Goal: Task Accomplishment & Management: Use online tool/utility

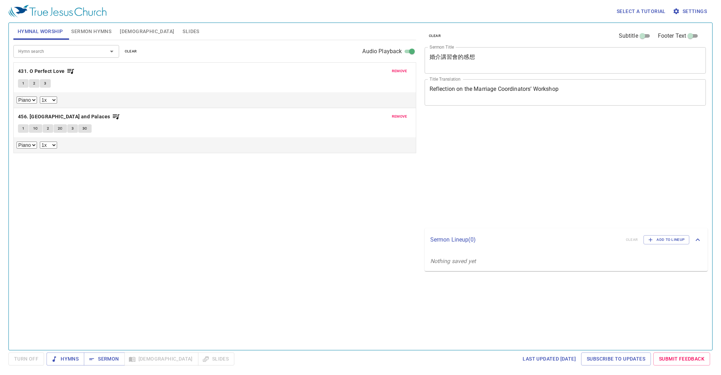
select select "1"
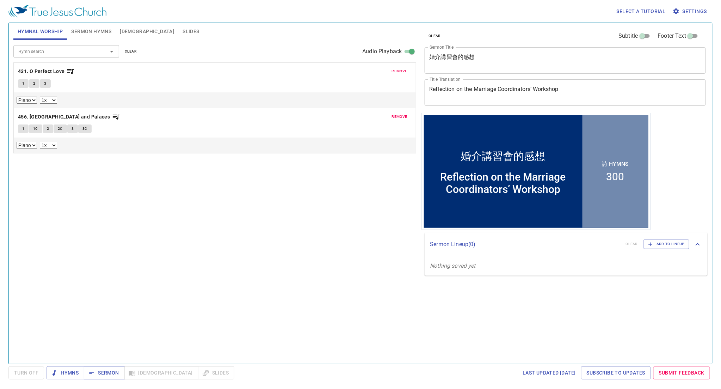
click at [396, 68] on span "remove" at bounding box center [400, 71] width 16 height 6
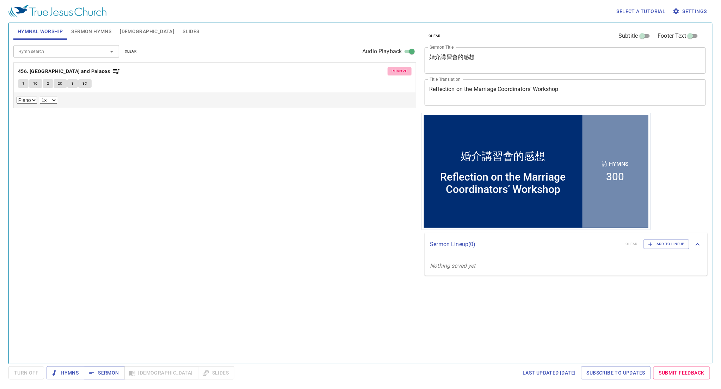
click at [396, 68] on span "remove" at bounding box center [400, 71] width 16 height 6
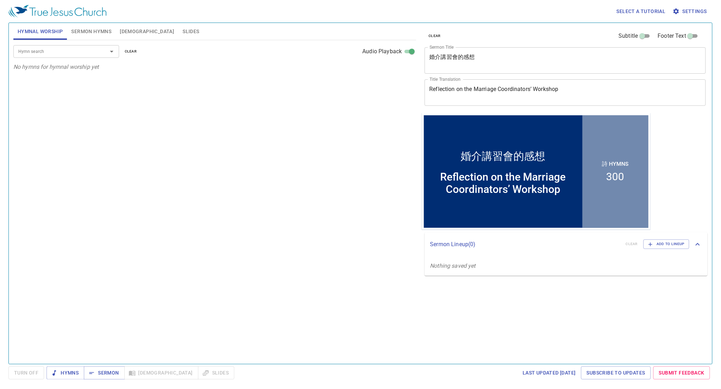
click at [96, 25] on button "Sermon Hymns" at bounding box center [91, 31] width 49 height 17
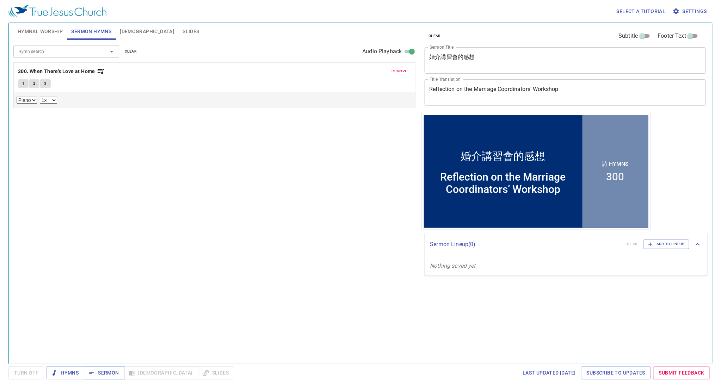
click at [400, 69] on span "remove" at bounding box center [400, 71] width 16 height 6
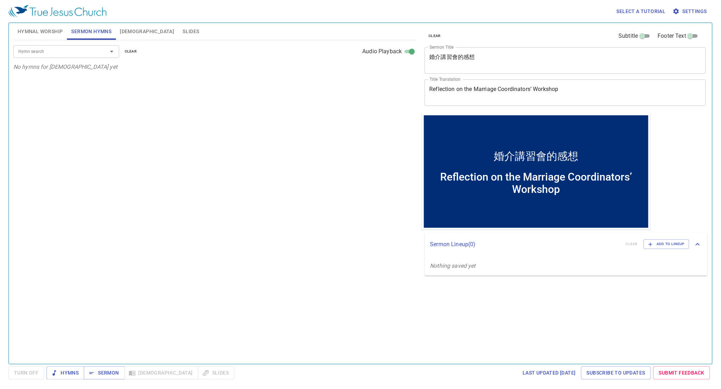
click at [491, 61] on textarea "婚介講習會的感想" at bounding box center [565, 60] width 272 height 13
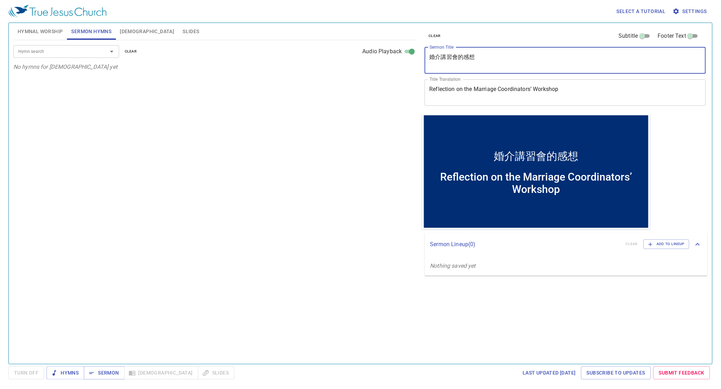
click at [491, 61] on textarea "婚介講習會的感想" at bounding box center [565, 60] width 272 height 13
click at [521, 89] on textarea "Reflection on the Marriage Coordinators’ Workshop" at bounding box center [565, 92] width 272 height 13
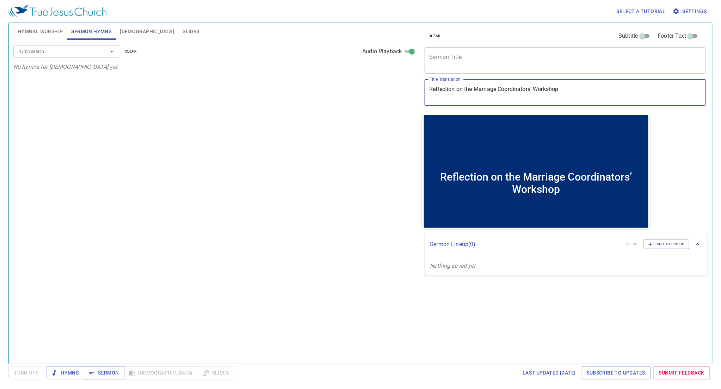
click at [521, 89] on textarea "Reflection on the Marriage Coordinators’ Workshop" at bounding box center [565, 92] width 272 height 13
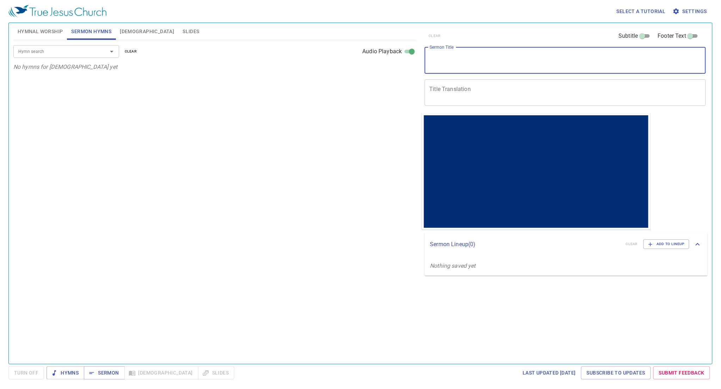
click at [493, 61] on textarea "Sermon Title" at bounding box center [565, 60] width 272 height 13
paste textarea "固守真理 Hold Fast to the Truth."
type textarea "固守真理 Hold Fast to the Truth"
click at [63, 50] on input "Hymn search" at bounding box center [56, 51] width 81 height 8
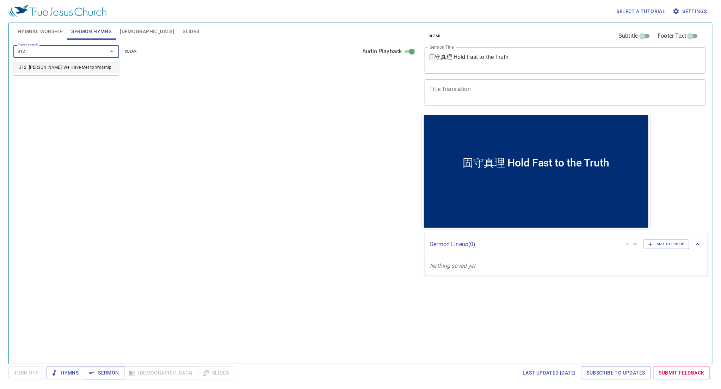
type input "312. [PERSON_NAME], We Have Met to Worship"
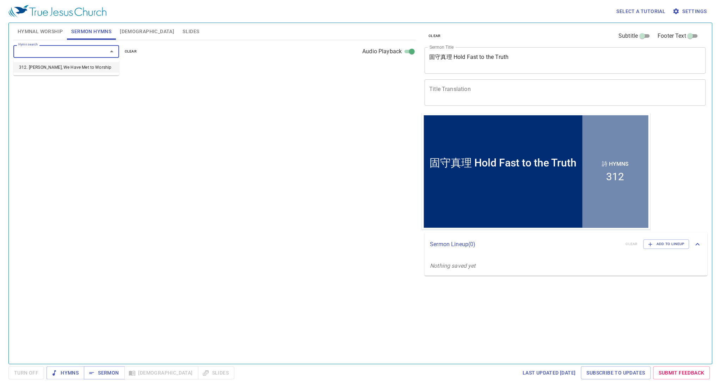
select select "1"
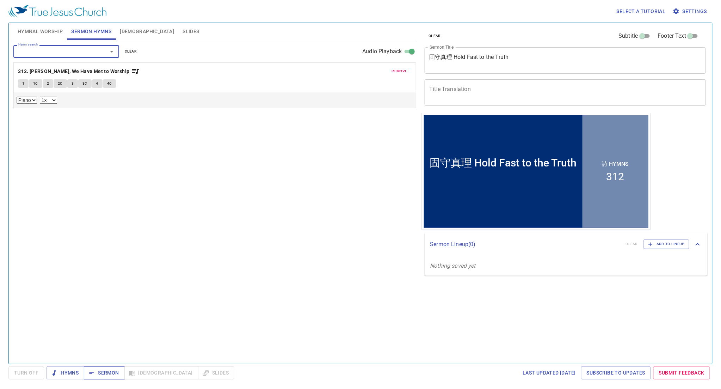
click at [101, 370] on span "Sermon" at bounding box center [103, 372] width 29 height 9
click at [29, 194] on div "Hymn search Hymn search clear Audio Playback remove 312. Brethren, We Have Met …" at bounding box center [214, 198] width 403 height 317
click at [43, 35] on span "Hymnal Worship" at bounding box center [40, 31] width 45 height 9
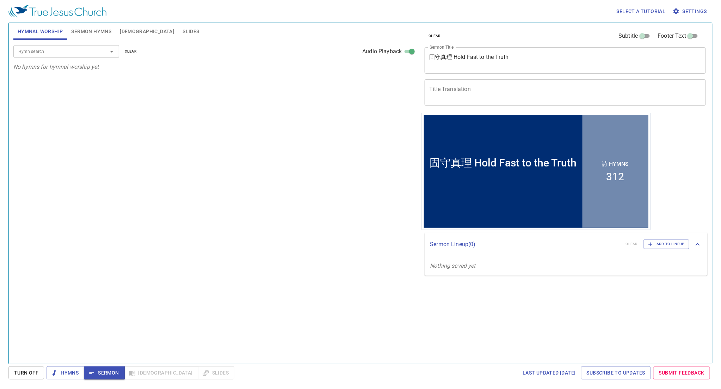
click at [56, 50] on input "Hymn search" at bounding box center [56, 51] width 81 height 8
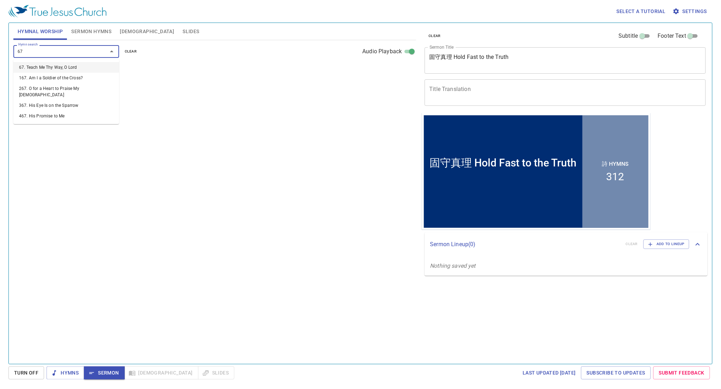
type input "67. Teach Me Thy Way, O Lord"
select select "1"
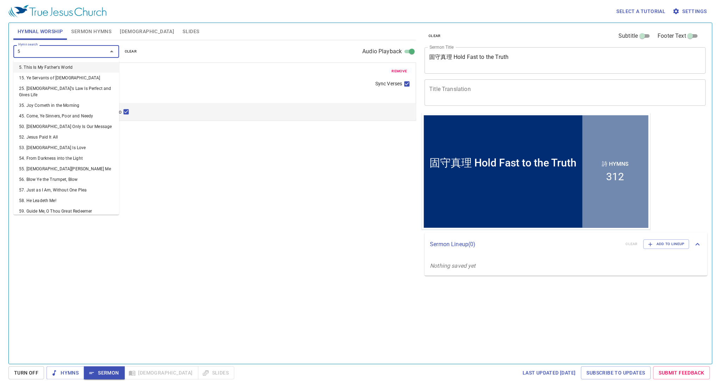
type input "5. This Is My Father's World"
select select "1"
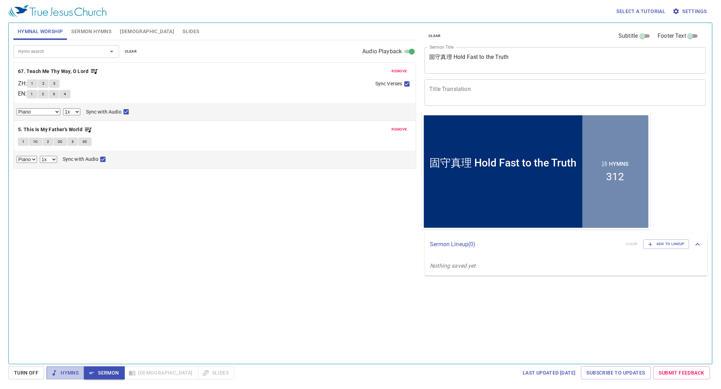
click at [68, 369] on span "Hymns" at bounding box center [65, 372] width 26 height 9
click at [75, 71] on b "67. Teach Me Thy Way, O Lord" at bounding box center [53, 71] width 70 height 9
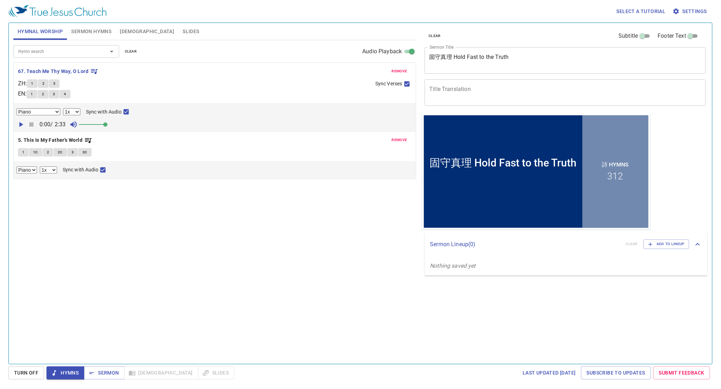
drag, startPoint x: 89, startPoint y: 124, endPoint x: 110, endPoint y: 125, distance: 20.8
click at [107, 125] on span at bounding box center [105, 124] width 4 height 4
click at [32, 83] on button "1" at bounding box center [32, 83] width 11 height 8
checkbox input "false"
click at [47, 82] on button "2" at bounding box center [43, 83] width 11 height 8
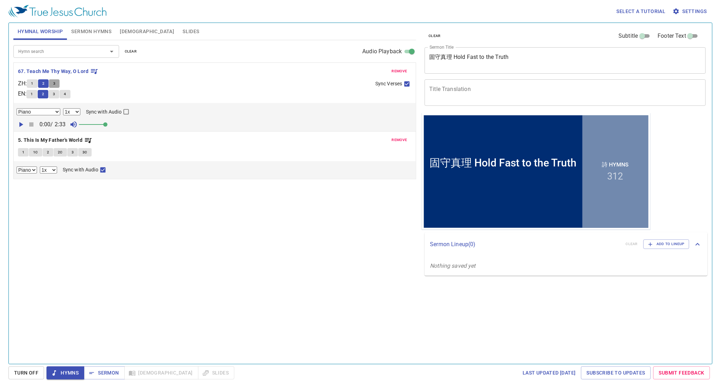
click at [55, 82] on span "3" at bounding box center [54, 83] width 2 height 6
click at [66, 93] on span "4" at bounding box center [65, 94] width 2 height 6
click at [67, 139] on b "5. This Is My Father's World" at bounding box center [50, 140] width 64 height 9
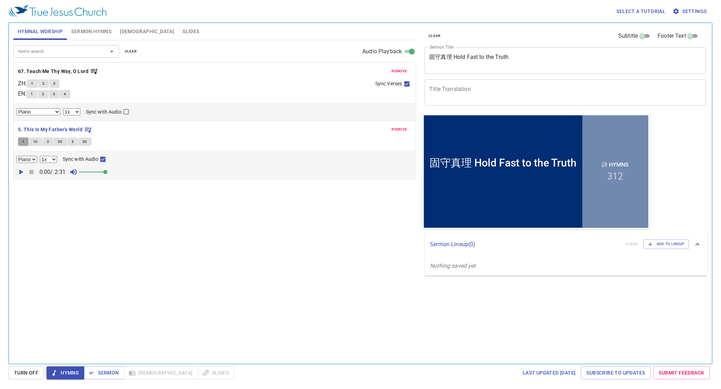
click at [21, 142] on button "1" at bounding box center [23, 141] width 11 height 8
checkbox input "false"
click at [36, 141] on span "1C" at bounding box center [35, 141] width 5 height 6
click at [49, 141] on button "2" at bounding box center [48, 141] width 11 height 8
click at [62, 141] on span "2C" at bounding box center [60, 141] width 5 height 6
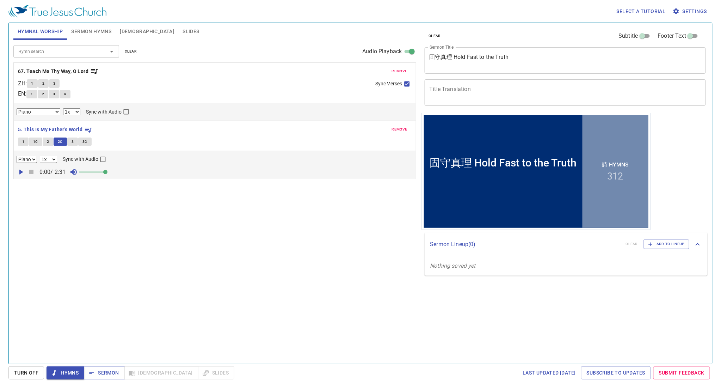
click at [72, 140] on span "3" at bounding box center [73, 141] width 2 height 6
click at [89, 140] on button "3C" at bounding box center [84, 141] width 13 height 8
click at [108, 372] on span "Sermon" at bounding box center [103, 372] width 29 height 9
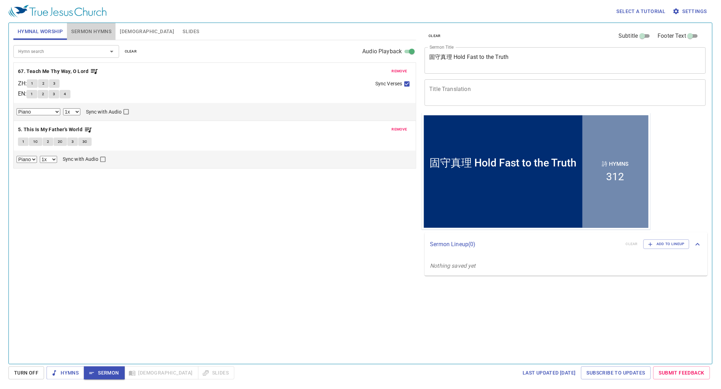
click at [96, 30] on span "Sermon Hymns" at bounding box center [91, 31] width 40 height 9
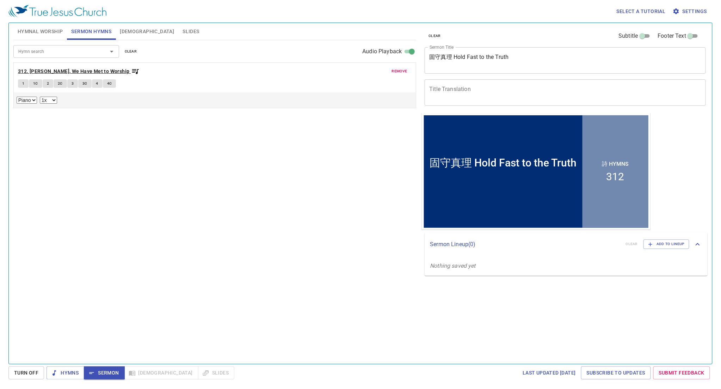
click at [104, 68] on b "312. [PERSON_NAME], We Have Met to Worship" at bounding box center [74, 71] width 112 height 9
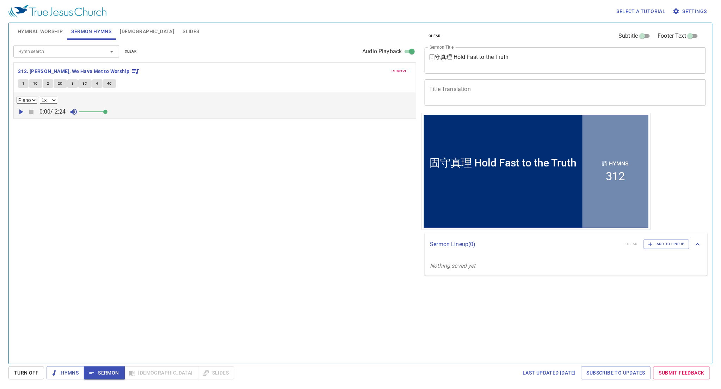
click at [24, 80] on span "1" at bounding box center [23, 83] width 2 height 6
click at [22, 110] on icon "button" at bounding box center [21, 111] width 4 height 5
click at [35, 83] on span "1C" at bounding box center [35, 83] width 5 height 6
click at [47, 83] on span "2" at bounding box center [48, 83] width 2 height 6
click at [60, 85] on span "2C" at bounding box center [60, 83] width 5 height 6
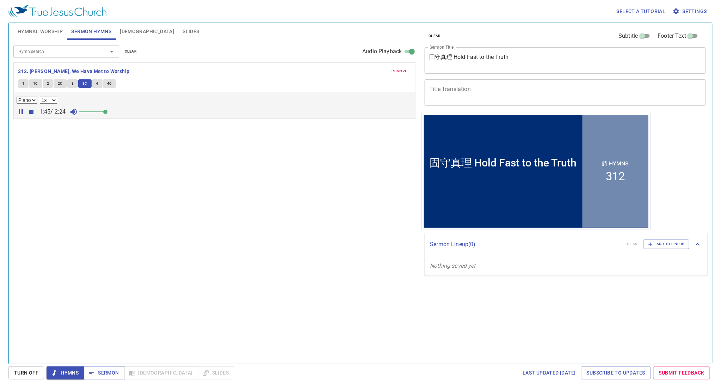
click at [98, 82] on button "4" at bounding box center [97, 83] width 11 height 8
click at [113, 85] on button "4C" at bounding box center [109, 83] width 13 height 8
click at [107, 368] on span "Sermon" at bounding box center [103, 372] width 29 height 9
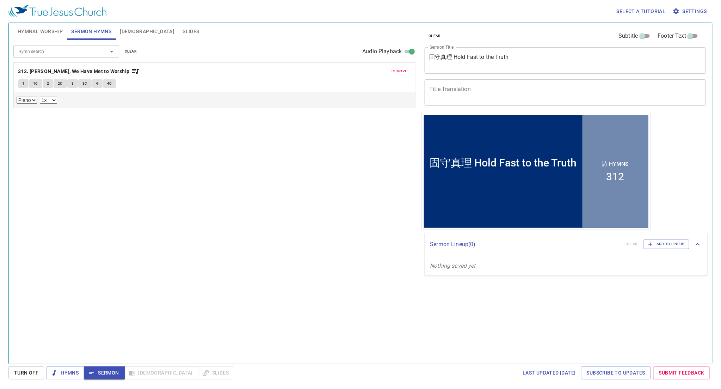
click at [129, 32] on span "[DEMOGRAPHIC_DATA]" at bounding box center [147, 31] width 54 height 9
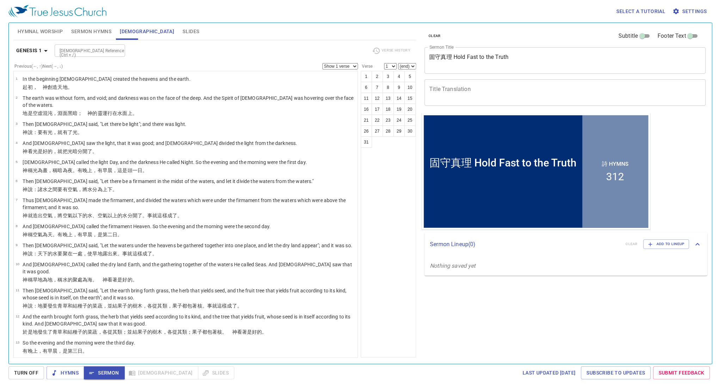
click at [84, 50] on input "[DEMOGRAPHIC_DATA] Reference (Ctrl + /)" at bounding box center [84, 51] width 55 height 8
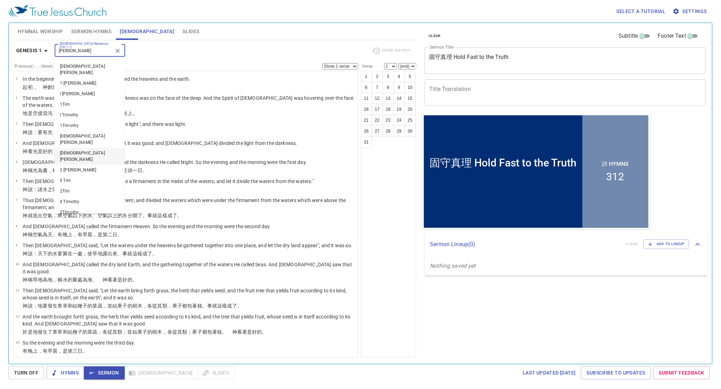
click at [90, 148] on li "2 Timothy" at bounding box center [89, 156] width 70 height 17
type input "tim"
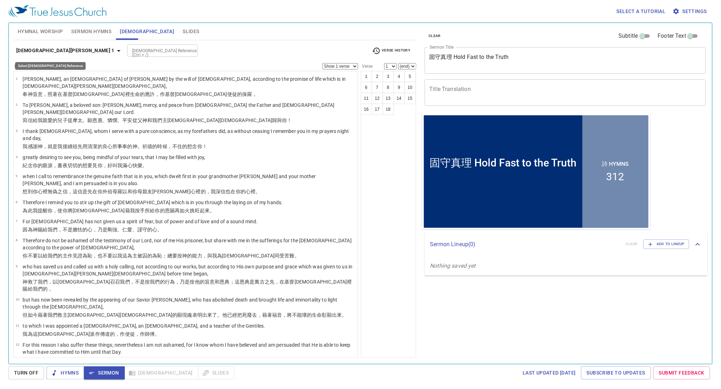
click at [114, 51] on icon "button" at bounding box center [118, 51] width 8 height 8
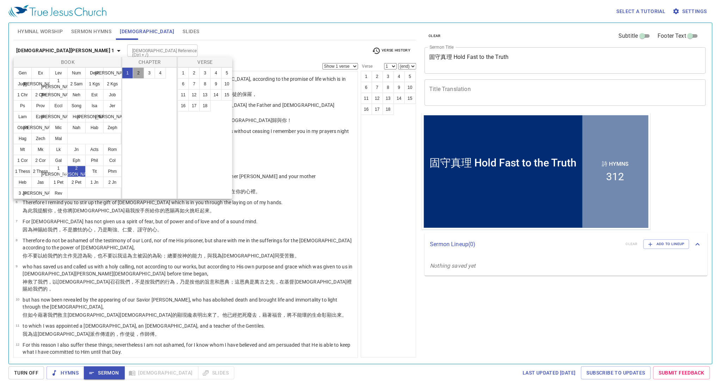
click at [137, 74] on button "2" at bounding box center [138, 72] width 11 height 11
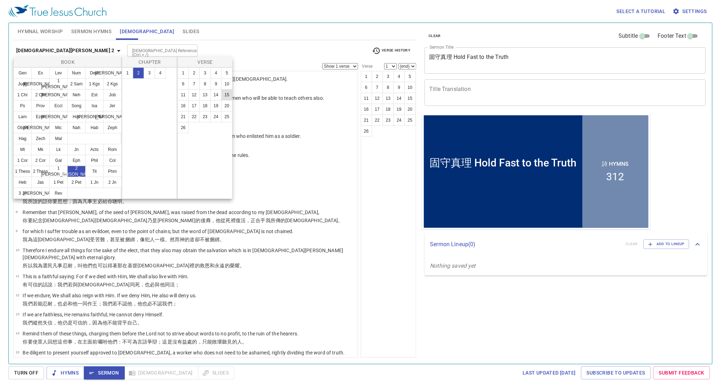
click at [226, 94] on button "15" at bounding box center [226, 94] width 11 height 11
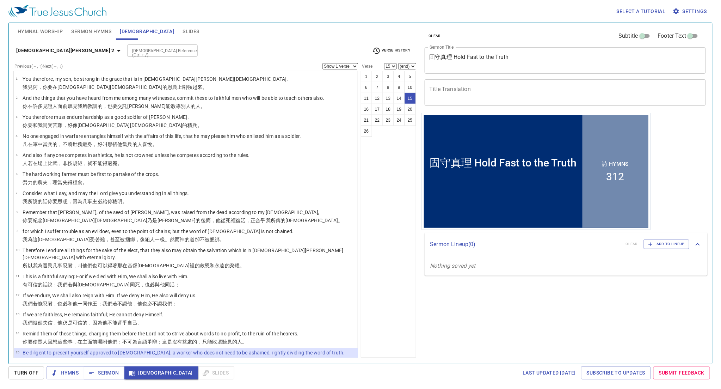
scroll to position [135, 0]
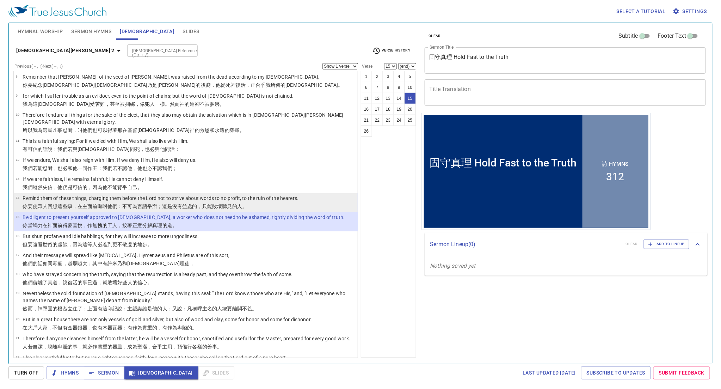
click at [224, 194] on p "Remind them of these things, charging them before the Lord not to strive about …" at bounding box center [161, 197] width 276 height 7
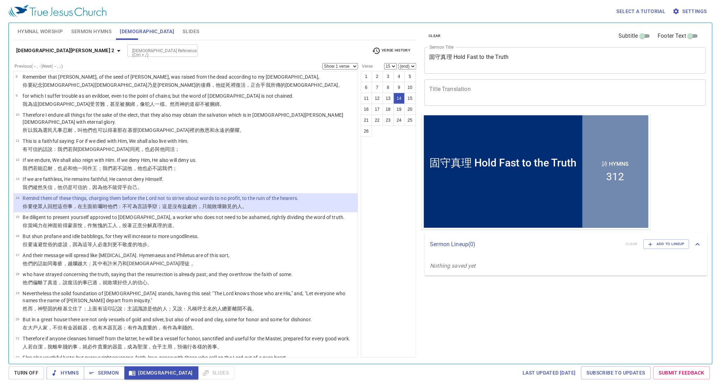
select select "14"
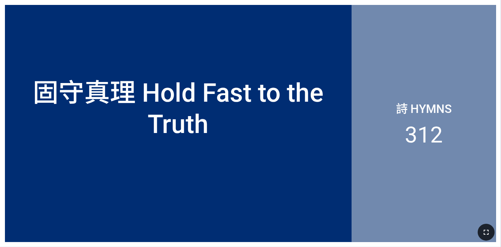
click at [312, 230] on icon "button" at bounding box center [486, 232] width 8 height 8
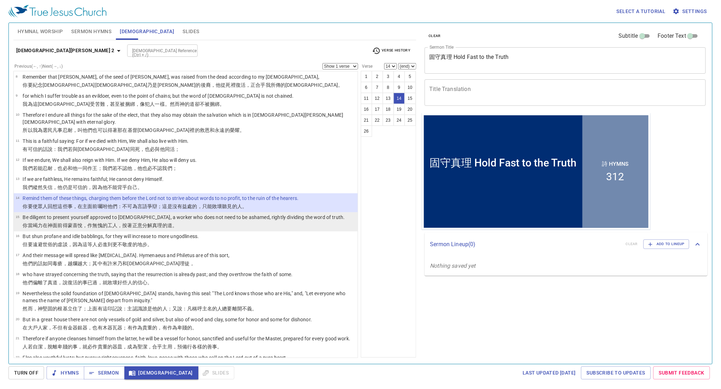
click at [211, 213] on p "Be diligent to present yourself approved to God, a worker who does not need to …" at bounding box center [184, 216] width 322 height 7
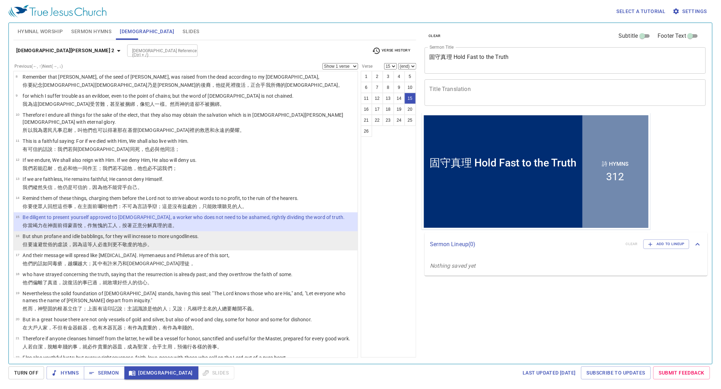
click at [199, 233] on td "But shun profane and idle babblings, for they will increase to more ungodliness." at bounding box center [111, 237] width 176 height 8
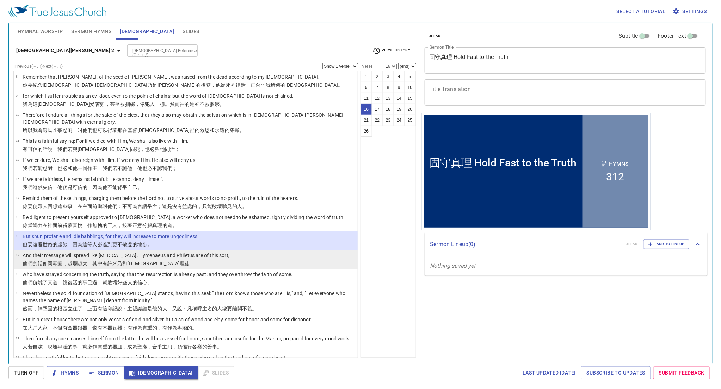
click at [196, 252] on p "And their message will spread like cancer. Hymenaeus and Philetus are of this s…" at bounding box center [126, 255] width 207 height 7
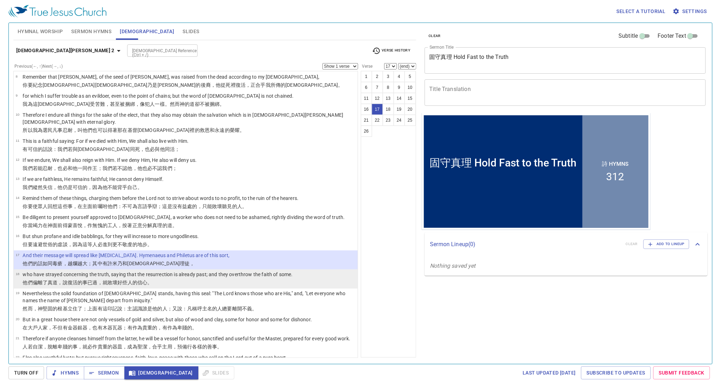
click at [230, 271] on p "who have strayed concerning the truth, saying that the resurrection is already …" at bounding box center [158, 274] width 270 height 7
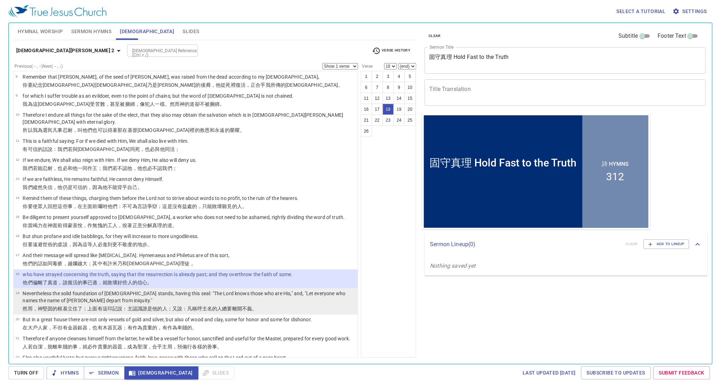
click at [225, 290] on p "Nevertheless the solid foundation of God stands, having this seal: "The Lord kn…" at bounding box center [189, 297] width 333 height 14
select select "19"
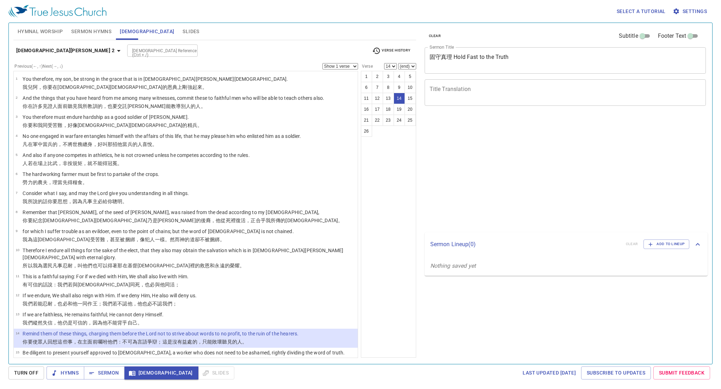
select select "14"
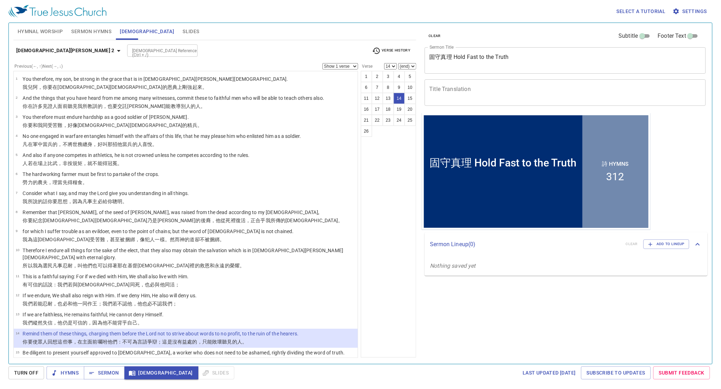
scroll to position [135, 0]
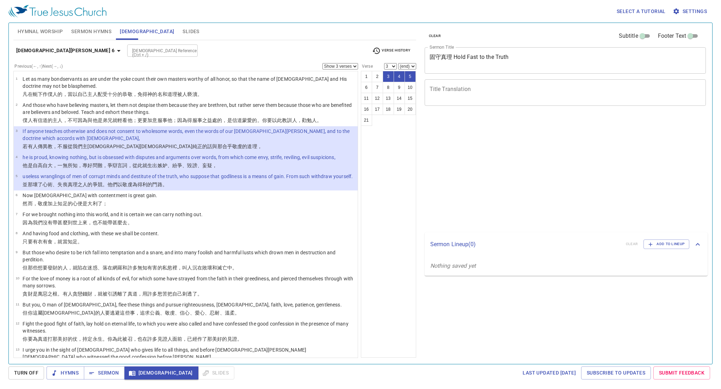
select select "3"
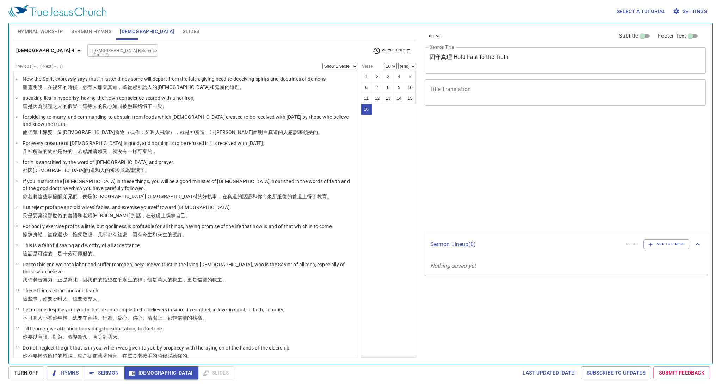
select select "16"
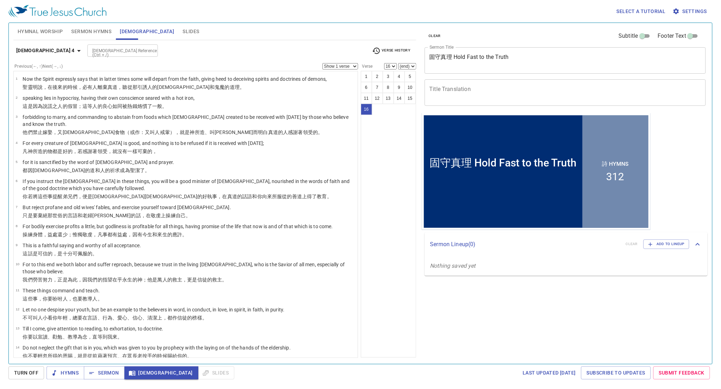
scroll to position [37, 0]
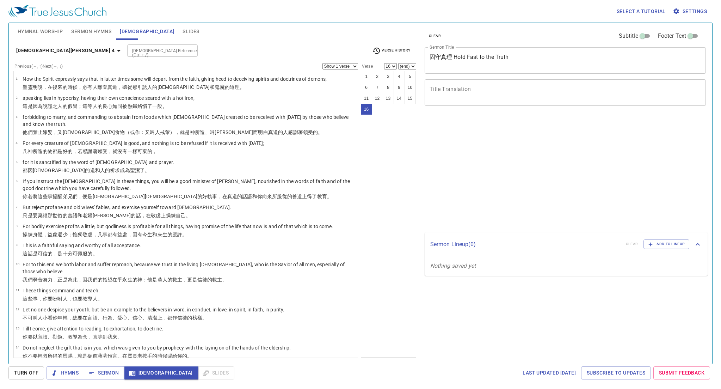
select select "16"
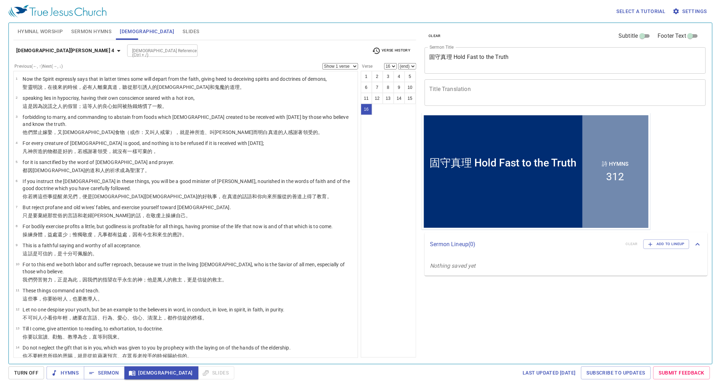
scroll to position [37, 0]
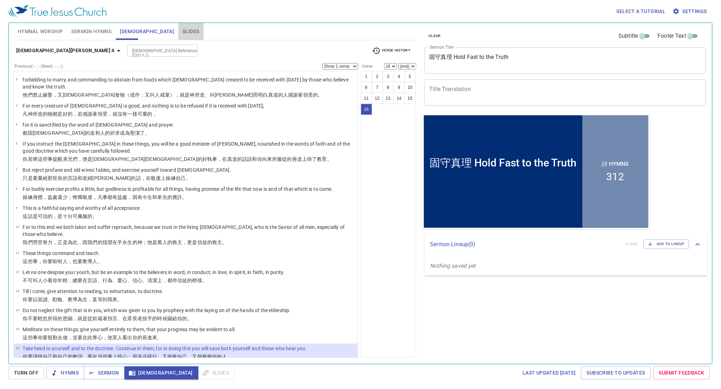
click at [182, 28] on span "Slides" at bounding box center [190, 31] width 17 height 9
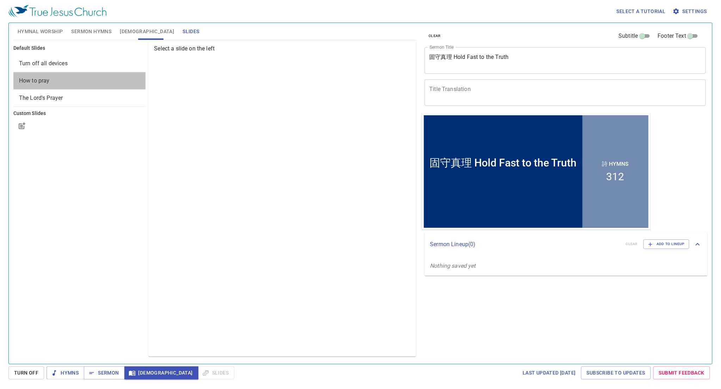
click at [90, 76] on span "How to pray" at bounding box center [79, 80] width 121 height 8
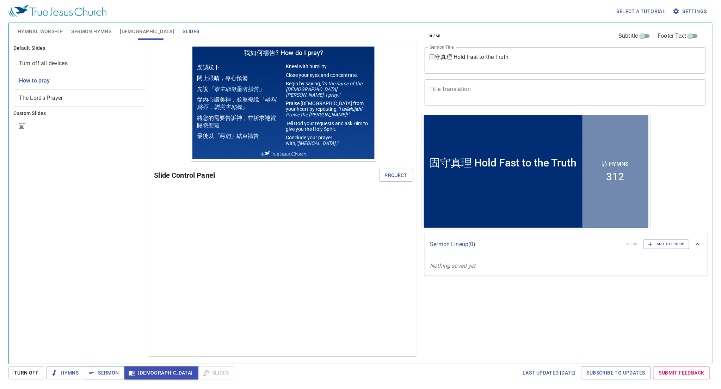
scroll to position [0, 0]
click at [403, 175] on span "Project" at bounding box center [396, 175] width 23 height 9
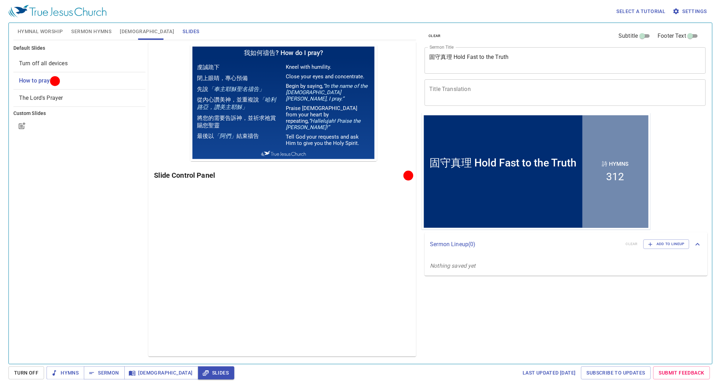
click at [94, 101] on span "The Lord's Prayer" at bounding box center [79, 98] width 121 height 8
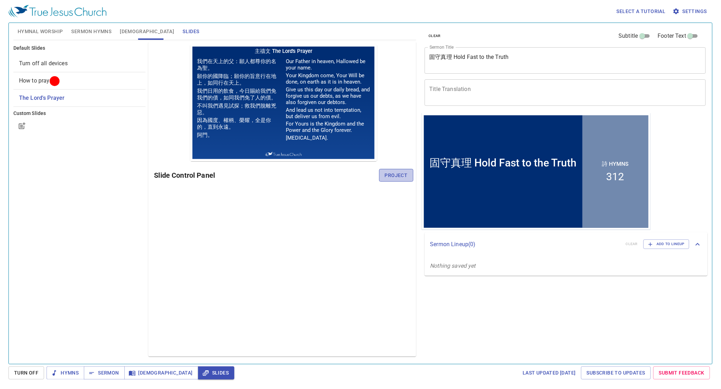
click at [389, 170] on button "Project" at bounding box center [396, 175] width 34 height 13
